Goal: Transaction & Acquisition: Purchase product/service

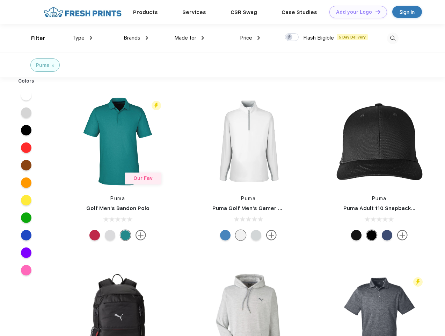
click at [356, 12] on link "Add your Logo Design Tool" at bounding box center [359, 12] width 58 height 12
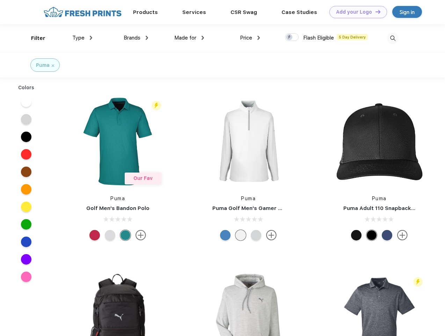
click at [0, 0] on div "Design Tool" at bounding box center [0, 0] width 0 height 0
click at [375, 12] on link "Add your Logo Design Tool" at bounding box center [359, 12] width 58 height 12
click at [34, 38] on div "Filter" at bounding box center [38, 38] width 14 height 8
click at [82, 38] on span "Type" at bounding box center [78, 38] width 12 height 6
click at [136, 38] on span "Brands" at bounding box center [132, 38] width 17 height 6
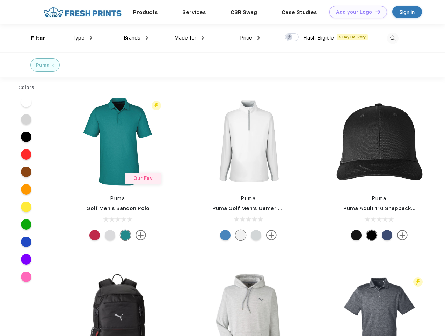
click at [189, 38] on span "Made for" at bounding box center [185, 38] width 22 height 6
click at [250, 38] on span "Price" at bounding box center [246, 38] width 12 height 6
click at [292, 37] on div at bounding box center [292, 37] width 14 height 8
click at [290, 37] on input "checkbox" at bounding box center [287, 35] width 5 height 5
click at [393, 38] on img at bounding box center [393, 39] width 12 height 12
